Goal: Information Seeking & Learning: Stay updated

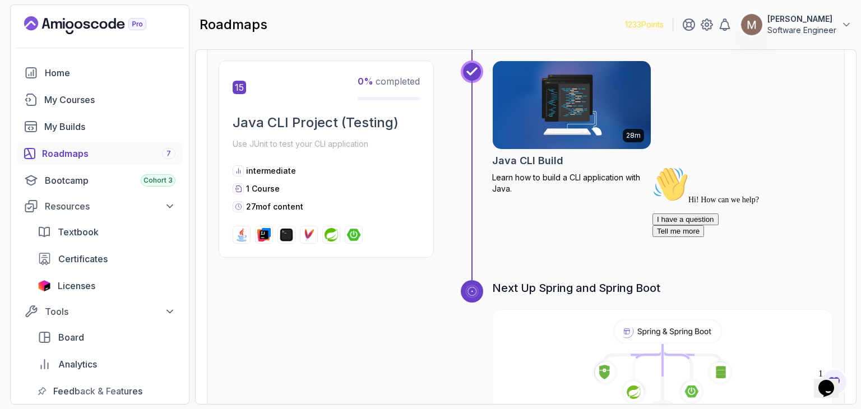
scroll to position [3542, 0]
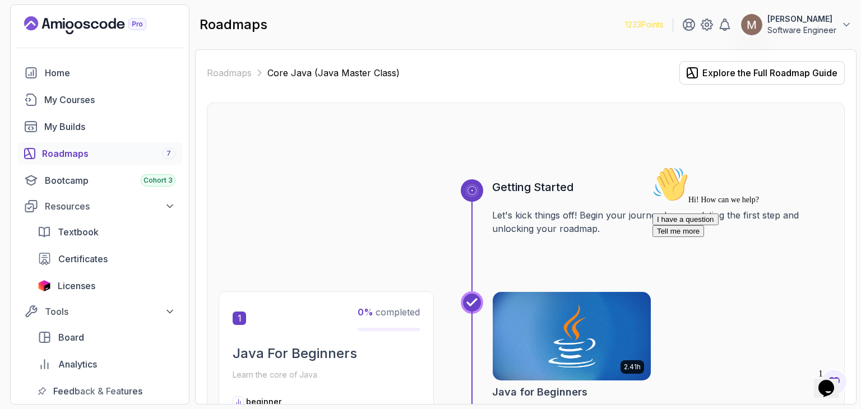
scroll to position [3542, 0]
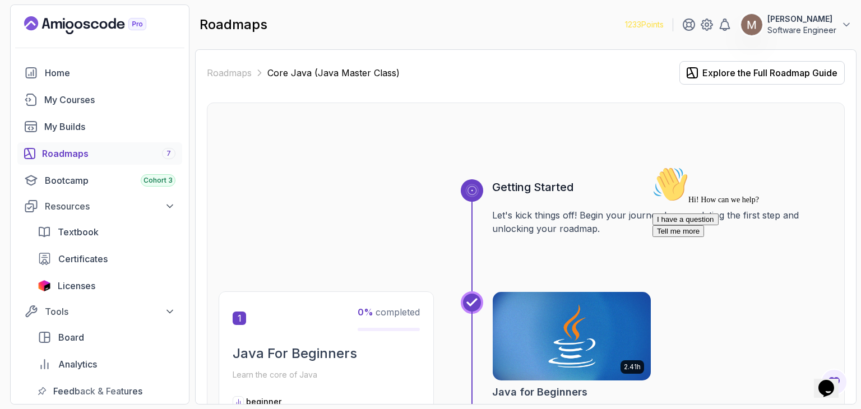
scroll to position [3542, 0]
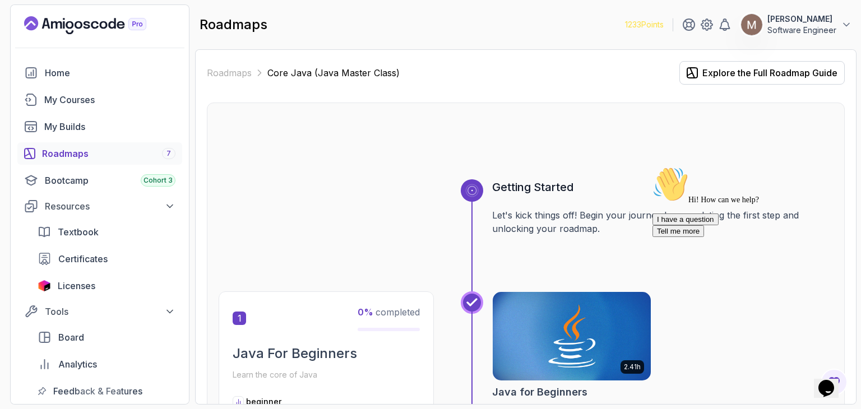
scroll to position [3542, 0]
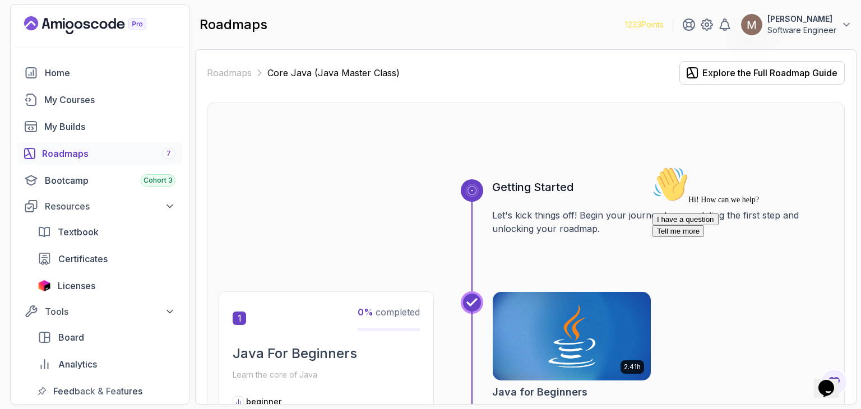
scroll to position [3542, 0]
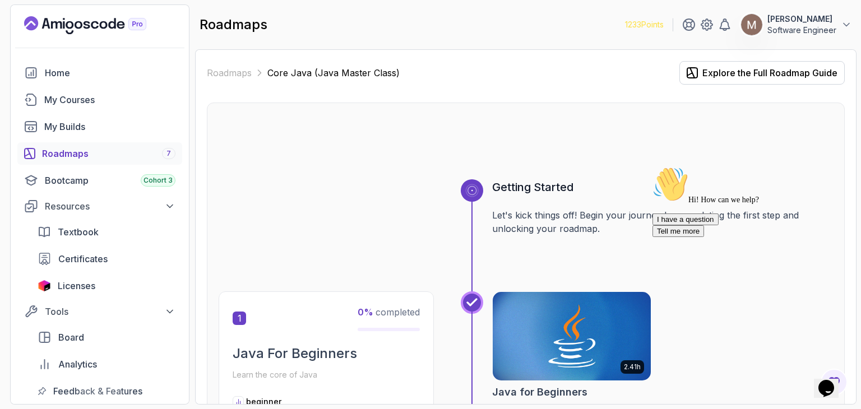
scroll to position [3542, 0]
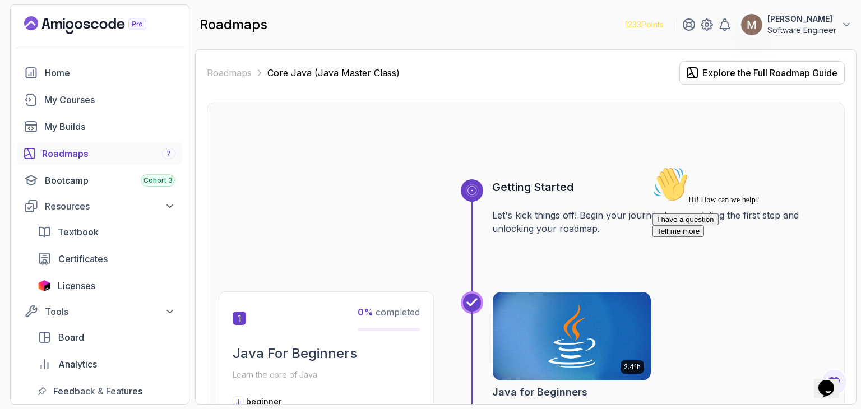
scroll to position [3542, 0]
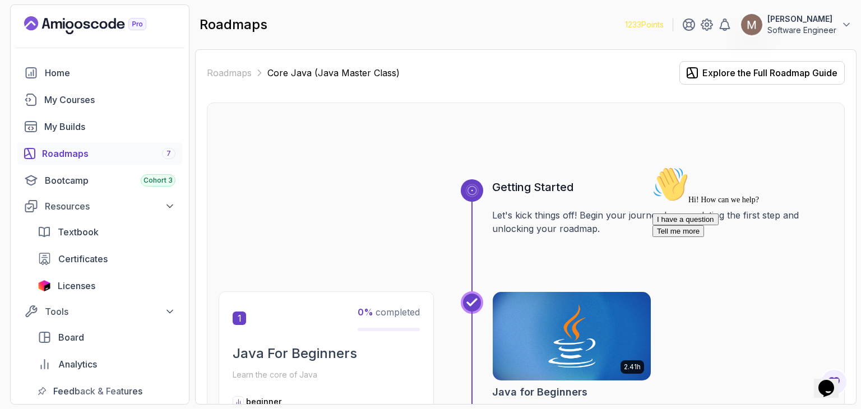
scroll to position [3542, 0]
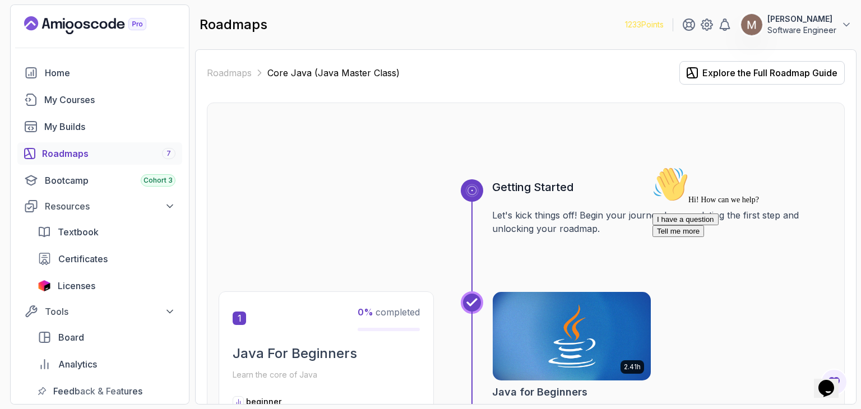
scroll to position [3542, 0]
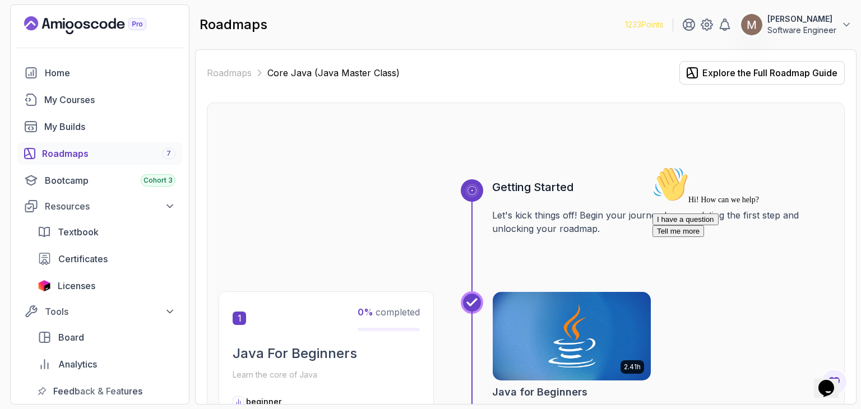
scroll to position [3542, 0]
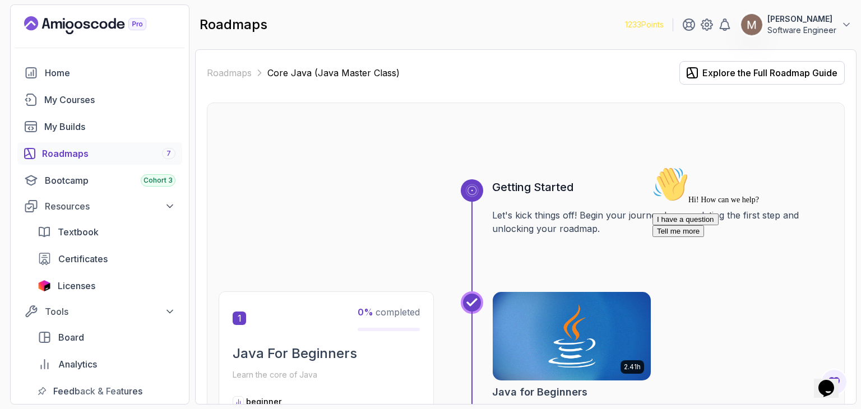
scroll to position [3542, 0]
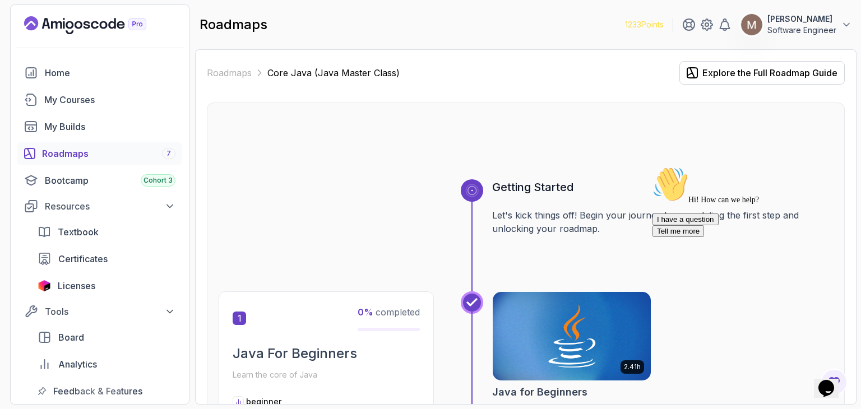
scroll to position [3542, 0]
